Goal: Navigation & Orientation: Find specific page/section

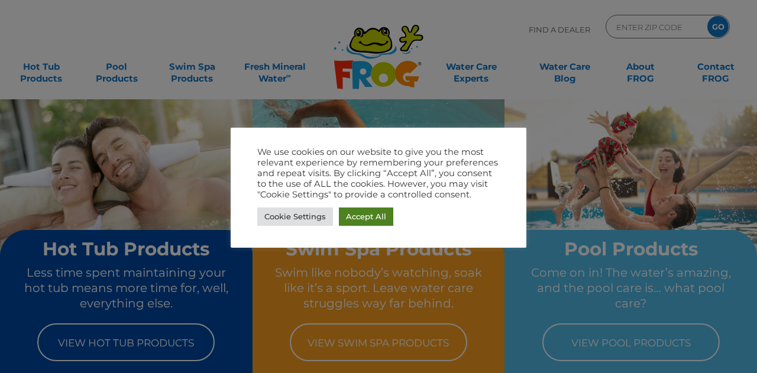
click at [373, 212] on link "Accept All" at bounding box center [366, 217] width 54 height 18
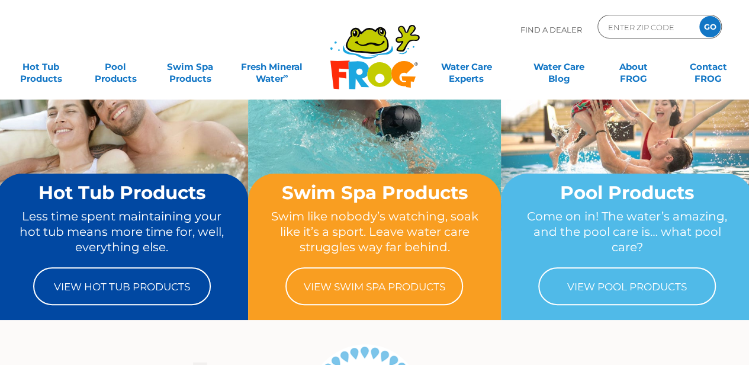
scroll to position [58, 0]
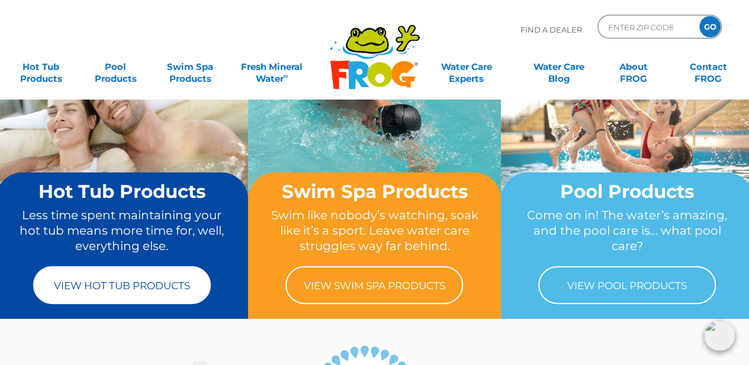
click at [167, 267] on link "View Hot Tub Products" at bounding box center [122, 285] width 178 height 38
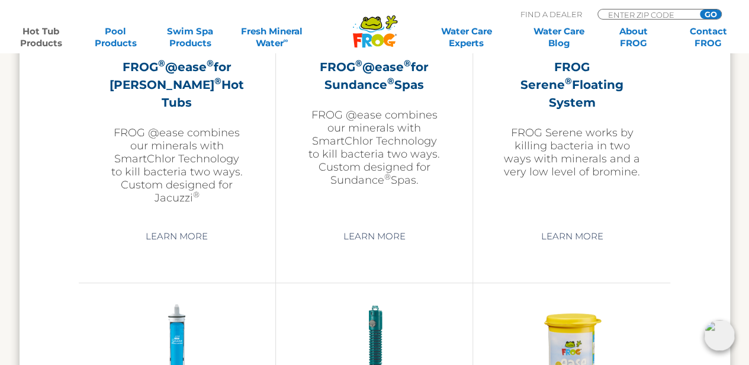
scroll to position [2463, 0]
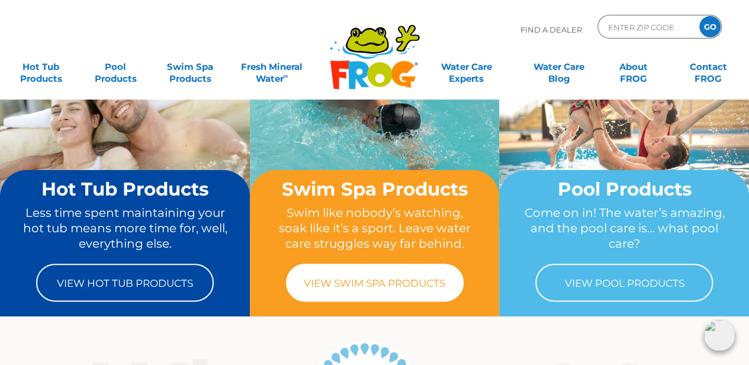
click at [343, 278] on link "View Swim Spa Products" at bounding box center [375, 282] width 178 height 38
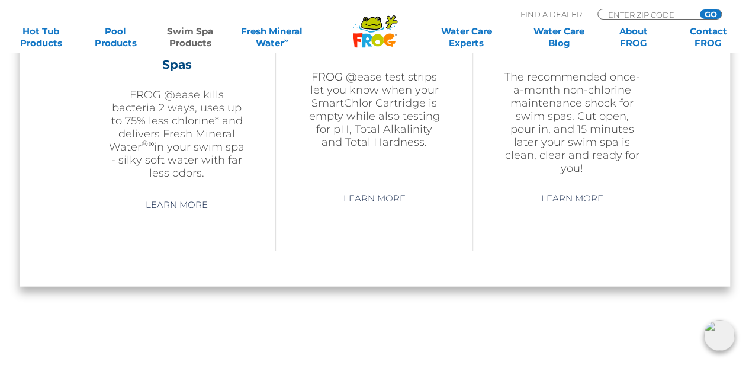
scroll to position [1274, 0]
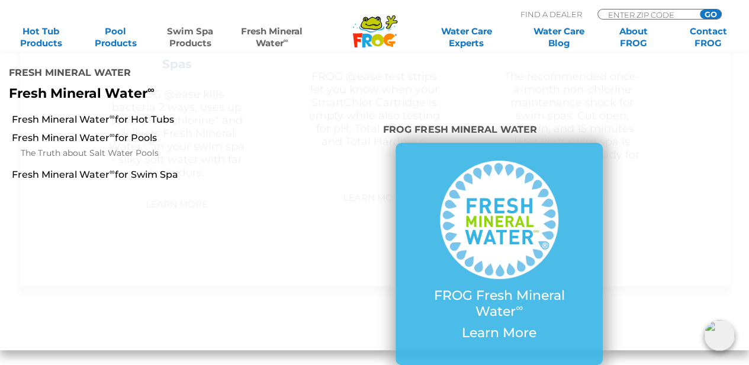
click at [249, 38] on link "Fresh Mineral Water ∞" at bounding box center [272, 37] width 73 height 24
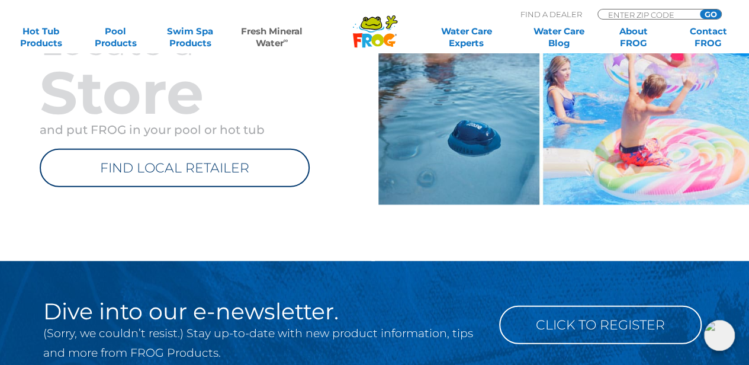
scroll to position [1404, 0]
